Goal: Task Accomplishment & Management: Use online tool/utility

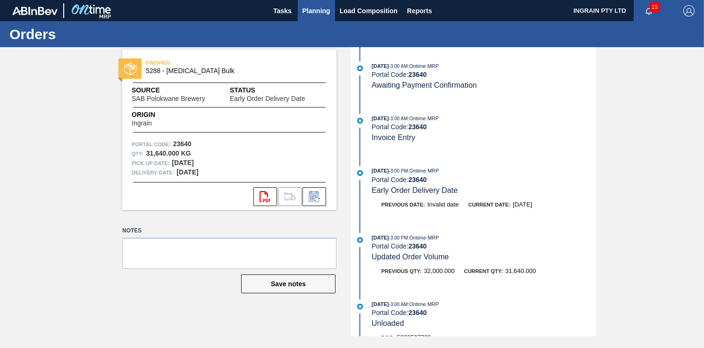
click at [308, 8] on span "Planning" at bounding box center [317, 10] width 28 height 11
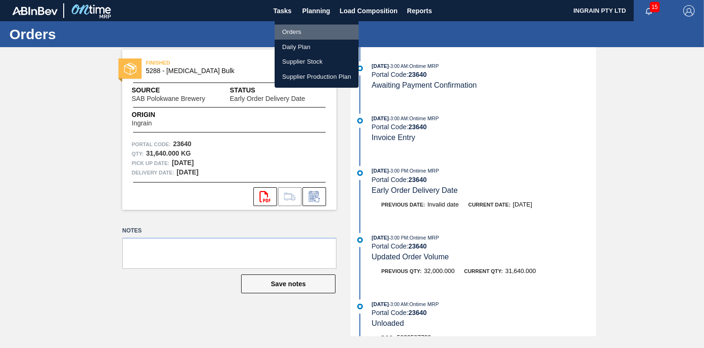
click at [294, 34] on li "Orders" at bounding box center [317, 32] width 84 height 15
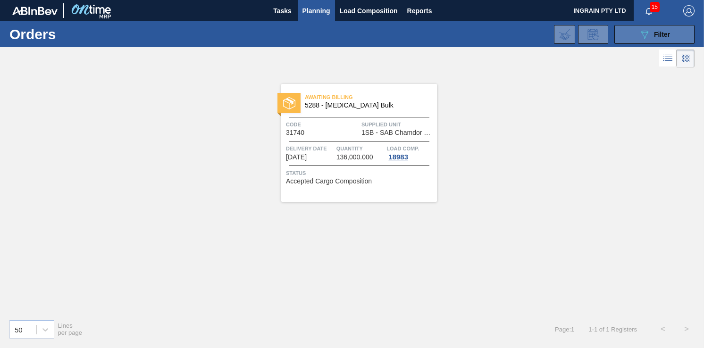
click at [653, 34] on div "089F7B8B-B2A5-4AFE-B5C0-19BA573D28AC Filter" at bounding box center [654, 34] width 31 height 11
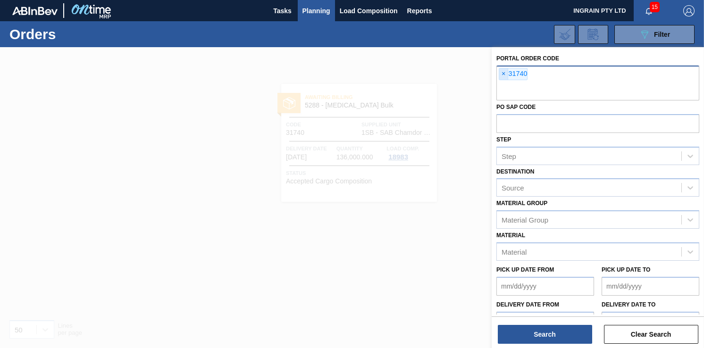
click at [504, 74] on span "×" at bounding box center [503, 73] width 9 height 11
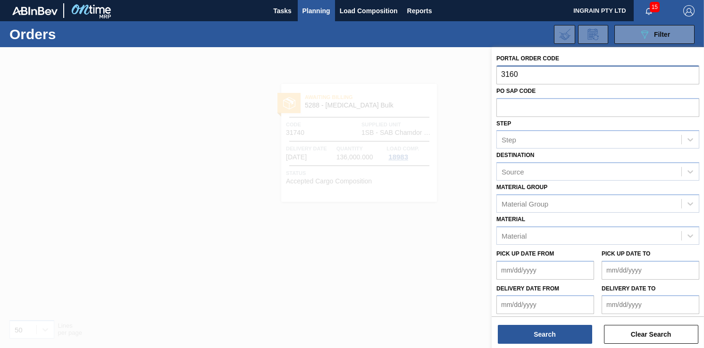
type input "31602"
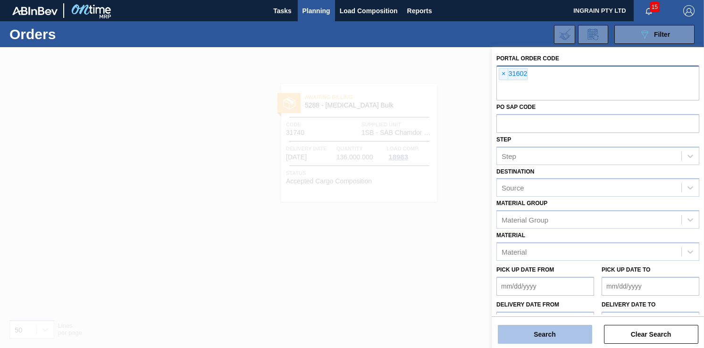
click at [512, 334] on button "Search" at bounding box center [545, 334] width 94 height 19
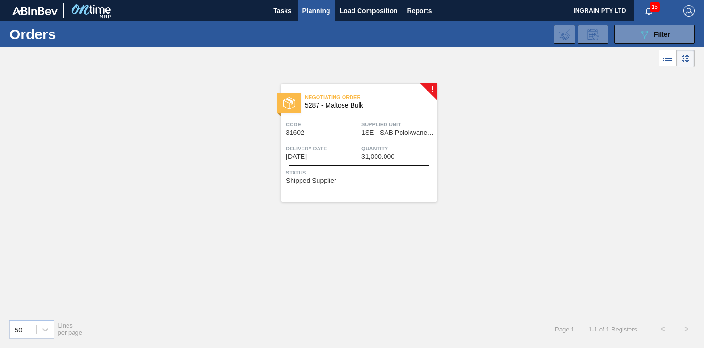
click at [358, 133] on div "Code 31602" at bounding box center [322, 128] width 73 height 17
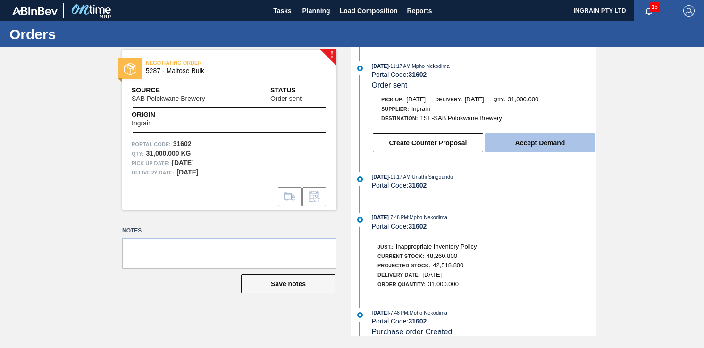
click at [519, 142] on button "Accept Demand" at bounding box center [540, 143] width 110 height 19
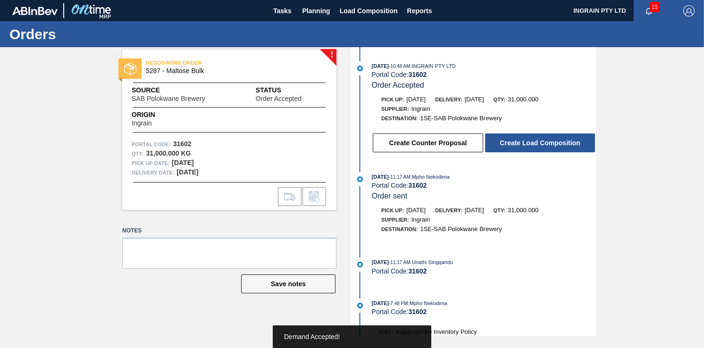
click at [519, 142] on button "Create Load Composition" at bounding box center [540, 143] width 110 height 19
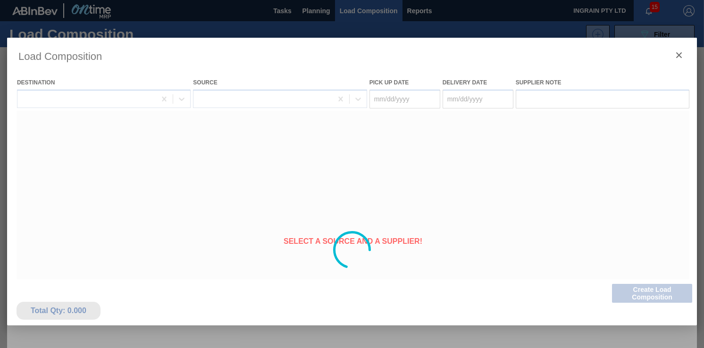
type Date "[DATE]"
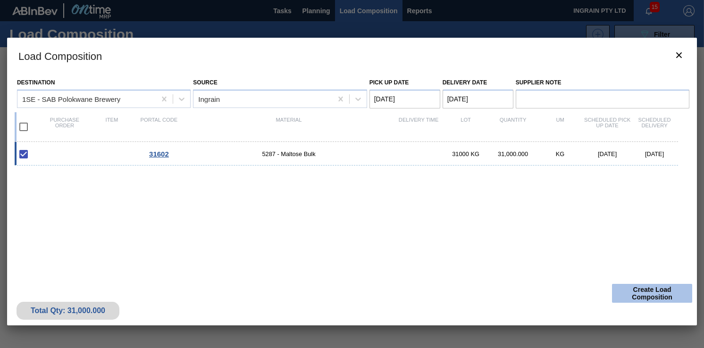
click at [647, 292] on button "Create Load Composition" at bounding box center [652, 293] width 80 height 19
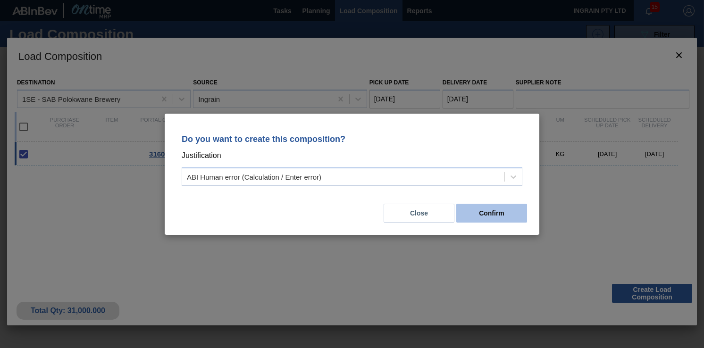
click at [519, 218] on button "Confirm" at bounding box center [491, 213] width 71 height 19
